Goal: Obtain resource: Download file/media

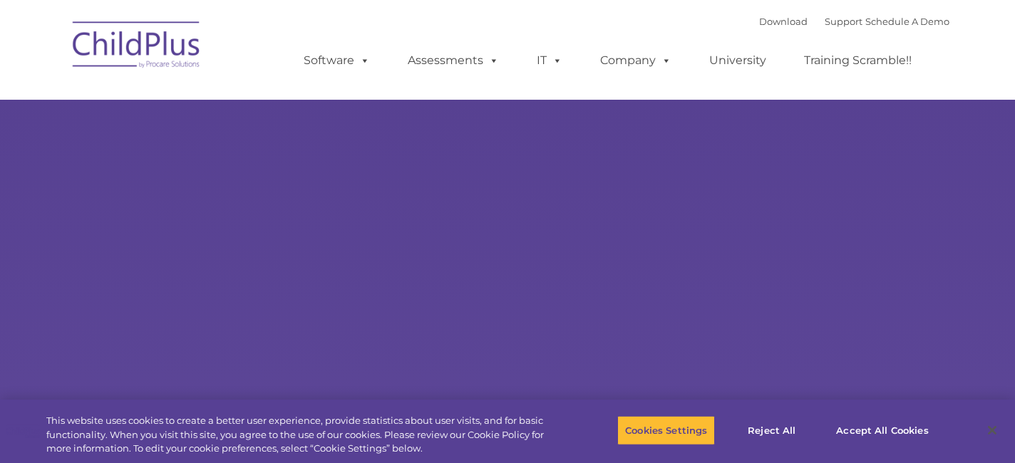
select select "MEDIUM"
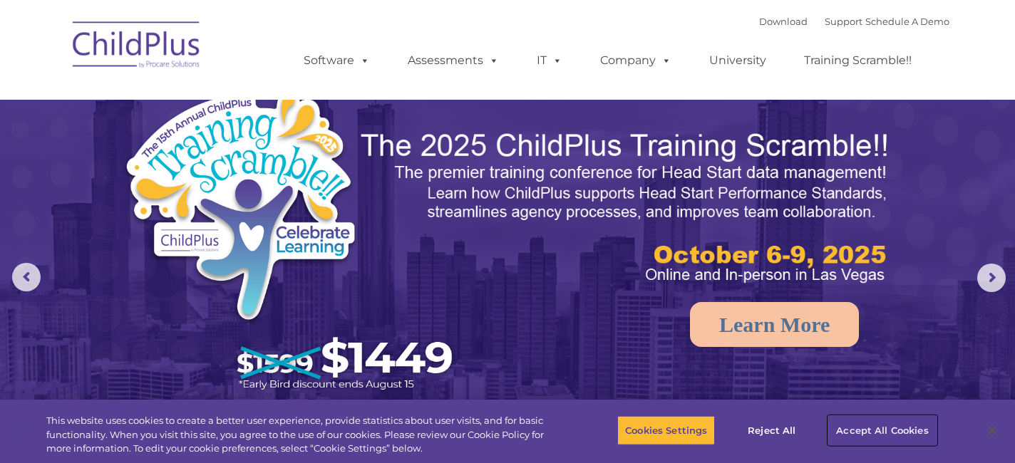
click at [852, 431] on button "Accept All Cookies" at bounding box center [883, 431] width 108 height 30
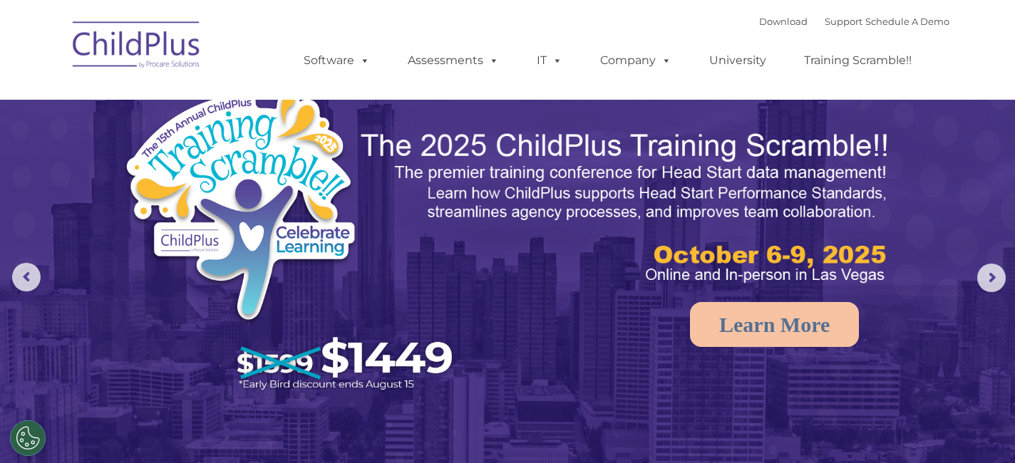
scroll to position [1, 0]
click at [759, 19] on link "Download" at bounding box center [783, 21] width 48 height 11
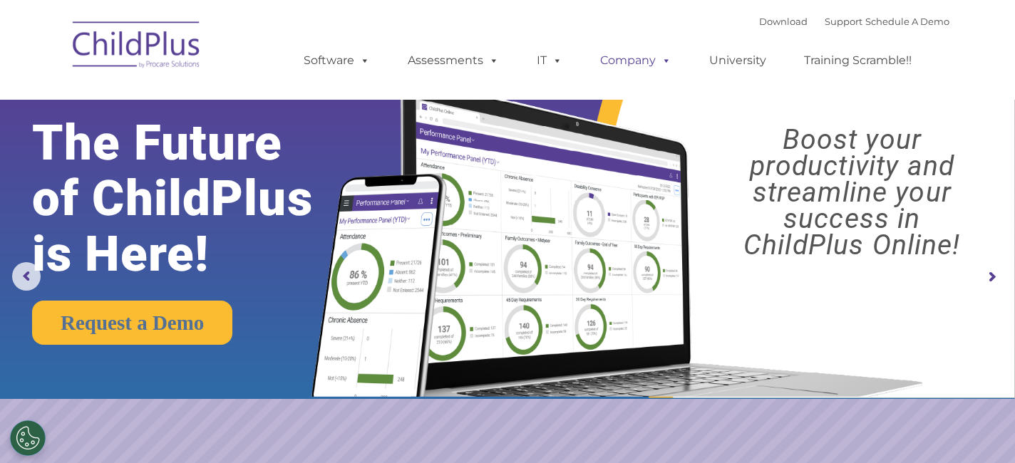
click at [638, 61] on link "Company" at bounding box center [636, 60] width 100 height 29
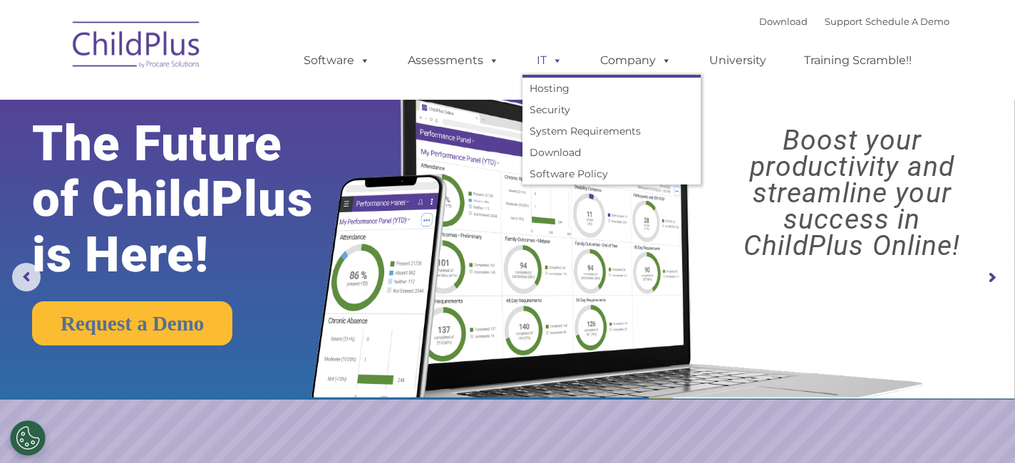
click at [538, 65] on link "IT" at bounding box center [550, 60] width 54 height 29
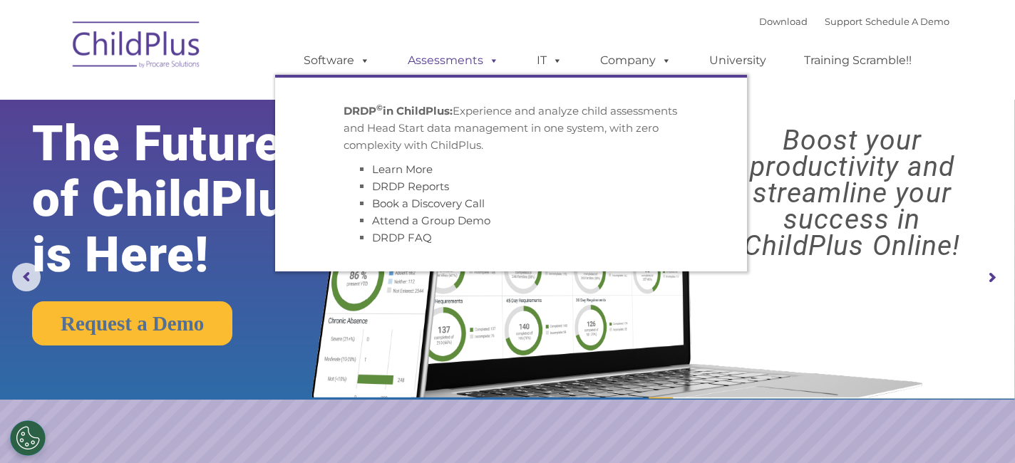
click at [468, 58] on link "Assessments" at bounding box center [454, 60] width 120 height 29
click at [428, 193] on link "DRDP Reports" at bounding box center [410, 187] width 77 height 14
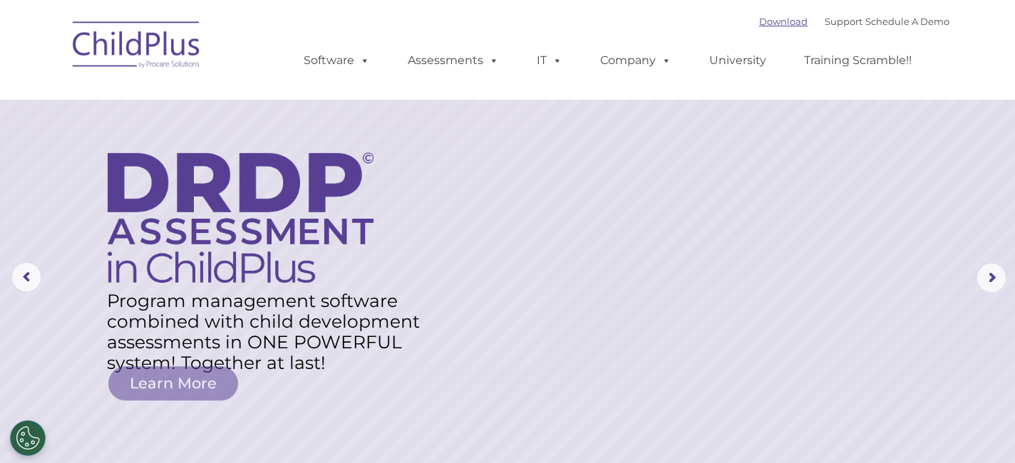
click at [772, 18] on link "Download" at bounding box center [783, 21] width 48 height 11
